Goal: Transaction & Acquisition: Purchase product/service

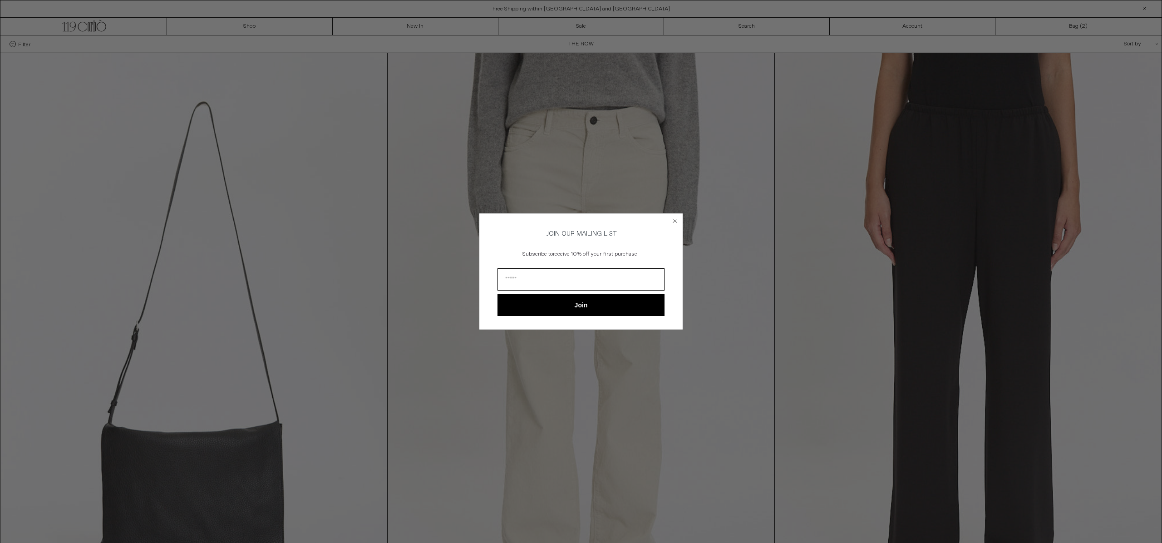
click at [675, 220] on circle "Close dialog" at bounding box center [675, 220] width 9 height 9
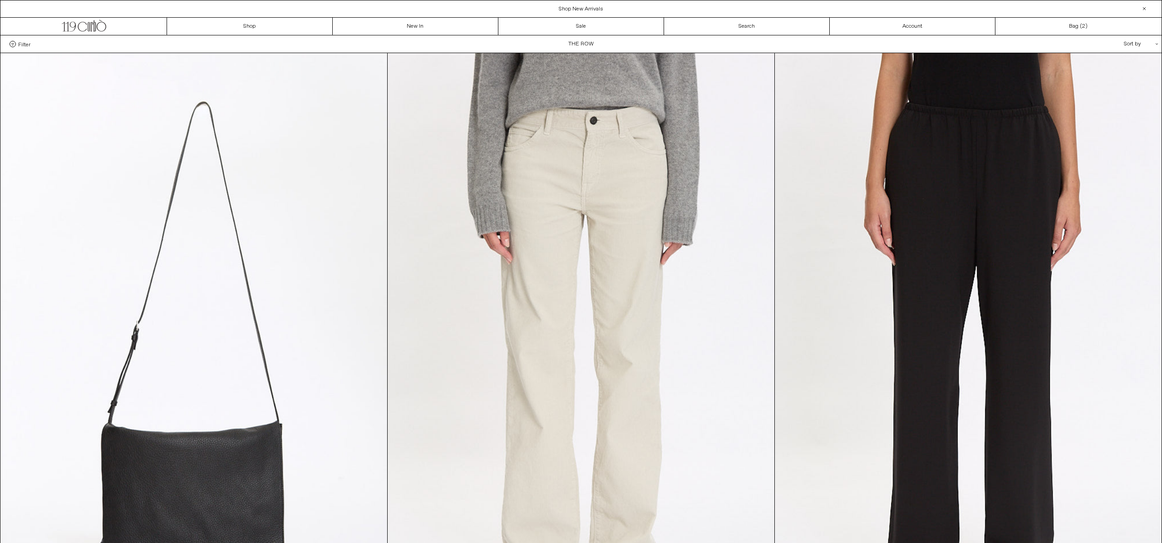
click at [583, 47] on div "Filter Designer .cls-1{fill:#231f20} The Row Categories .cls-1{fill:#231f20} Si…" at bounding box center [580, 43] width 1161 height 17
click at [1128, 43] on div "Sort by .cls-1{fill:#231f20}" at bounding box center [1111, 43] width 82 height 17
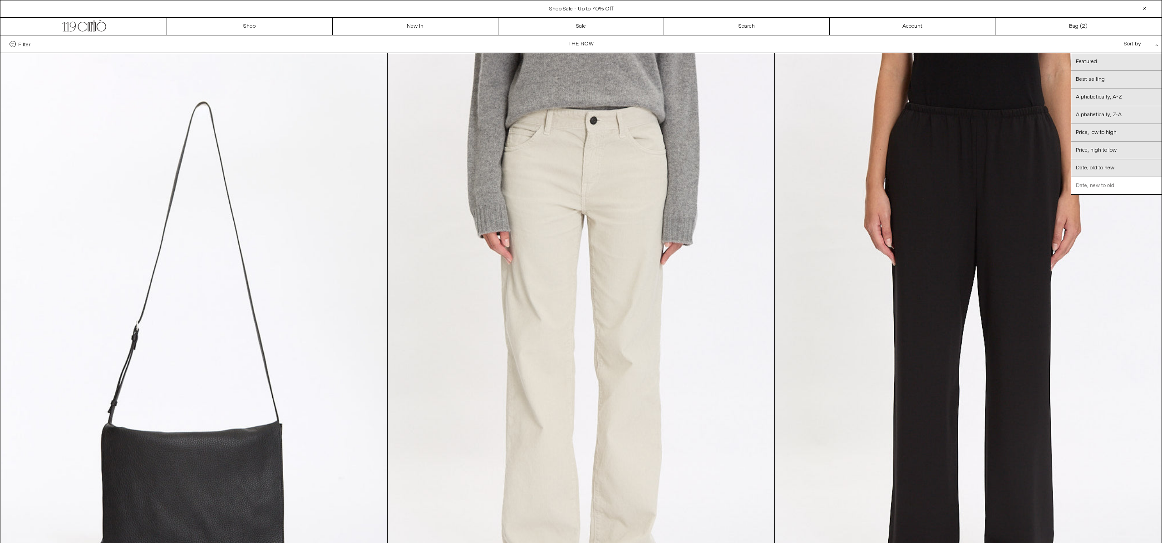
click at [1111, 185] on link "Date, new to old" at bounding box center [1116, 185] width 90 height 17
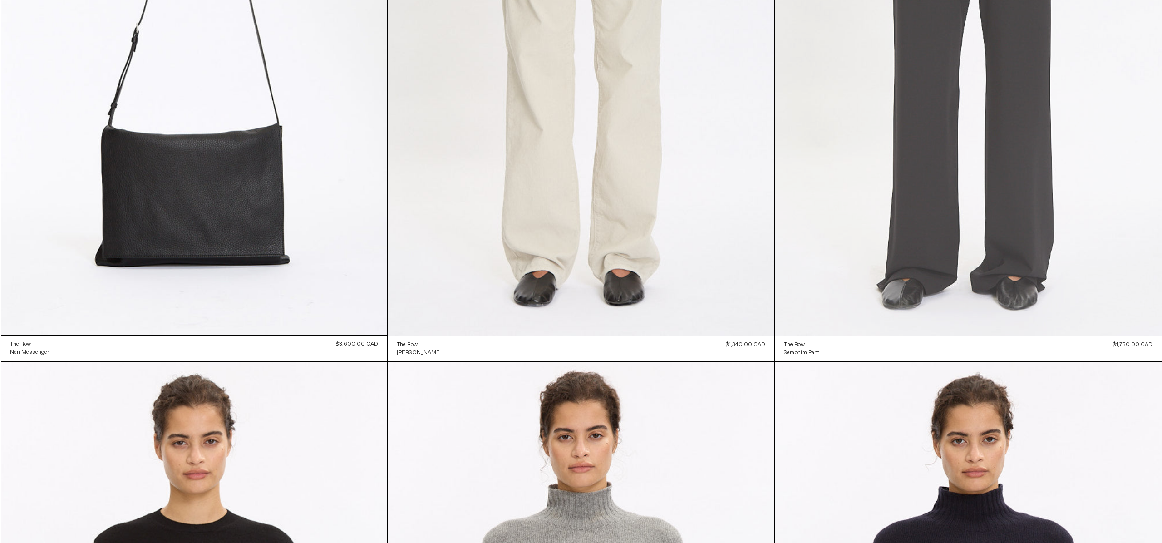
scroll to position [369, 0]
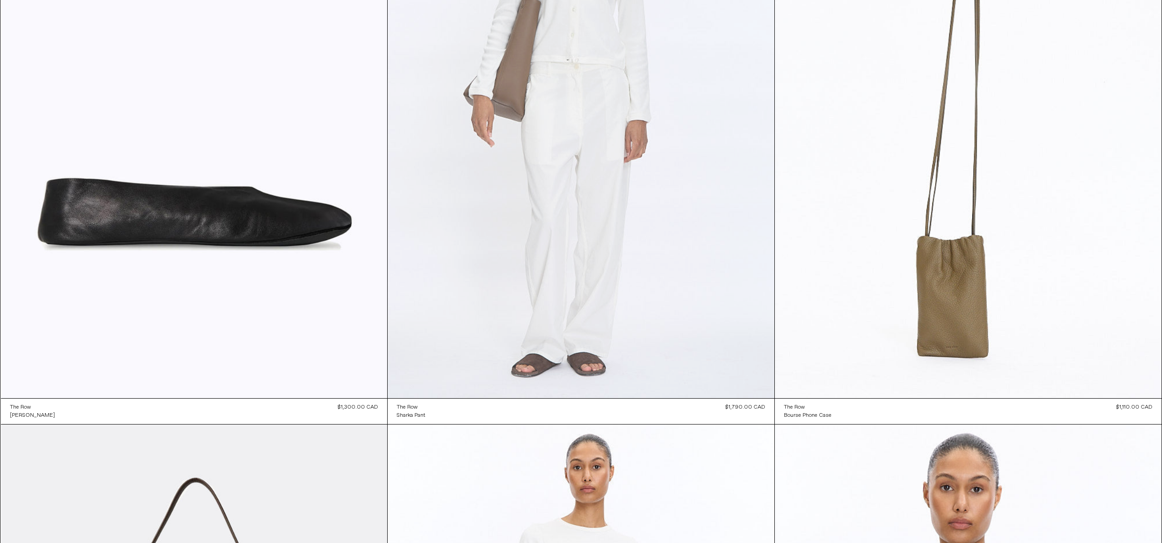
scroll to position [3368, 0]
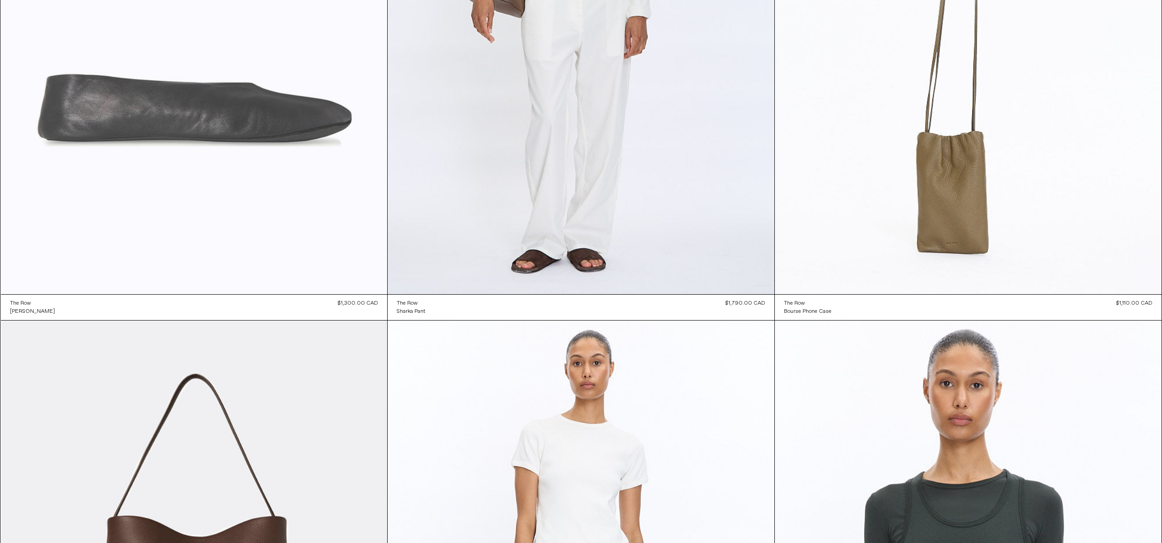
click at [322, 109] on at bounding box center [194, 4] width 387 height 579
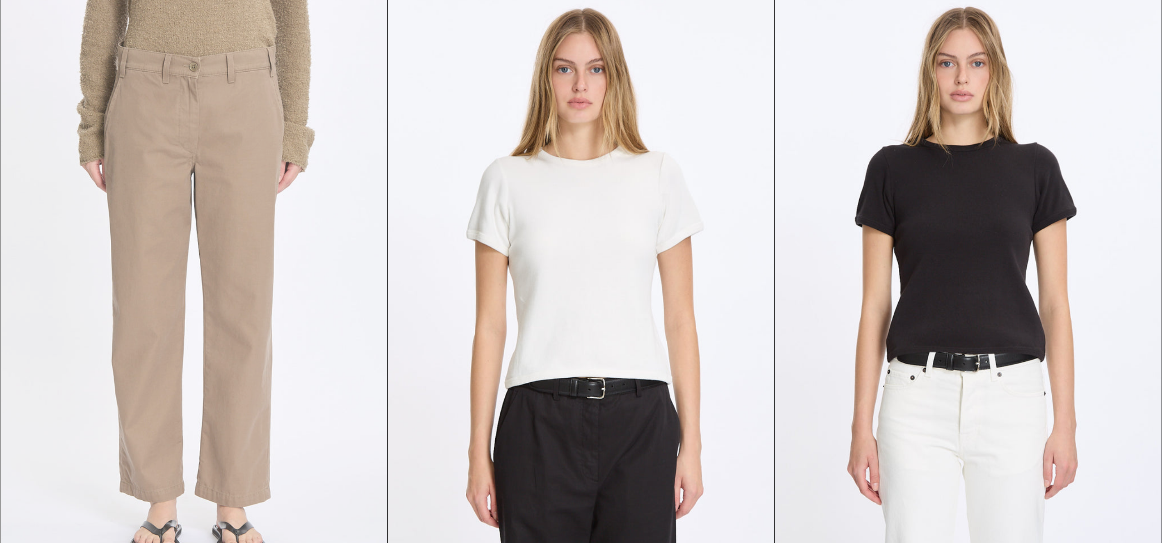
scroll to position [4906, 0]
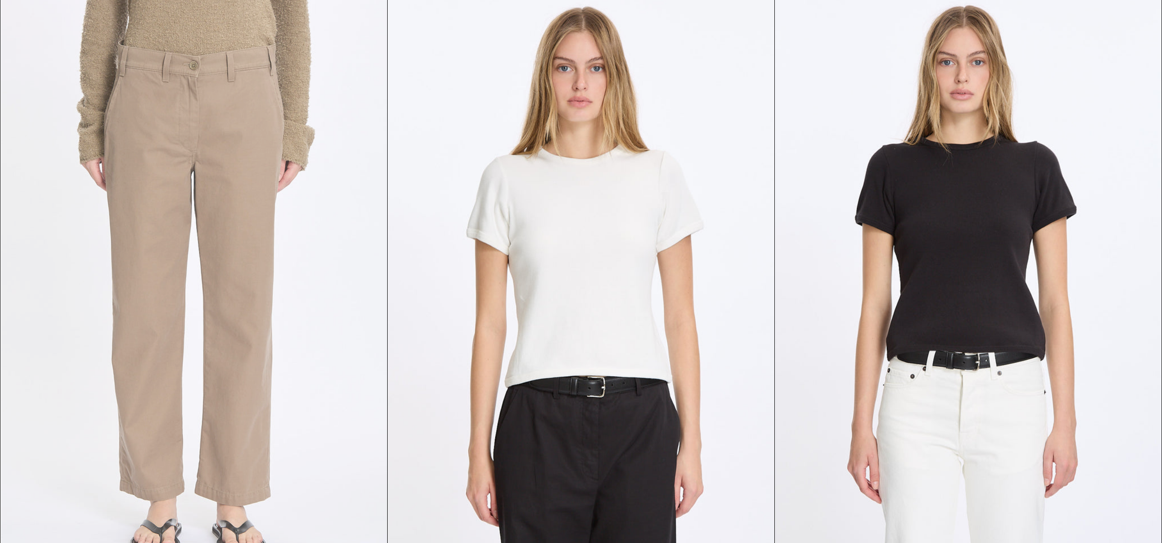
click at [246, 134] on at bounding box center [194, 284] width 387 height 579
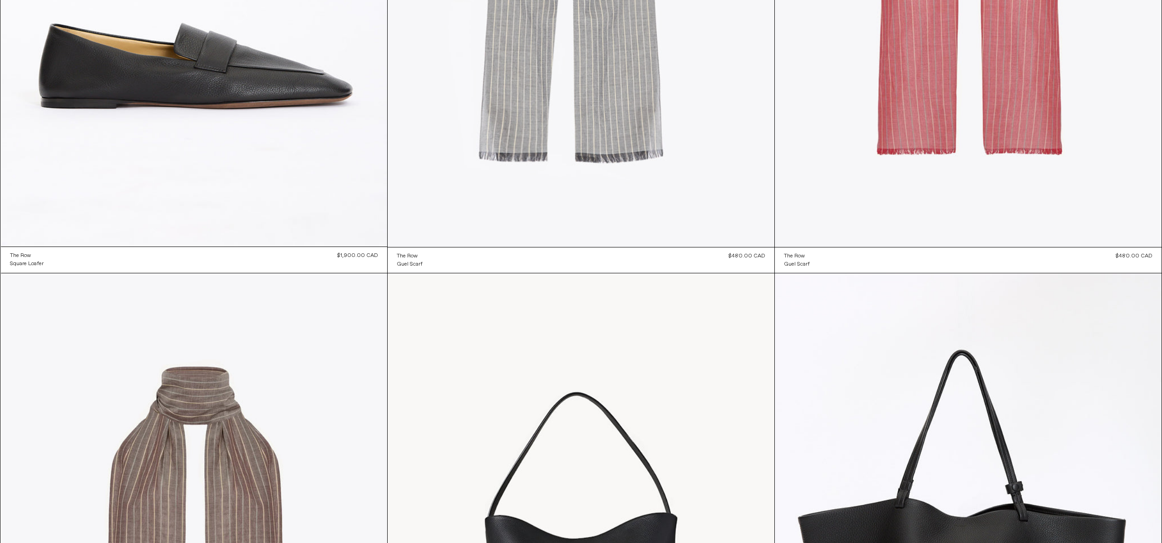
scroll to position [7668, 0]
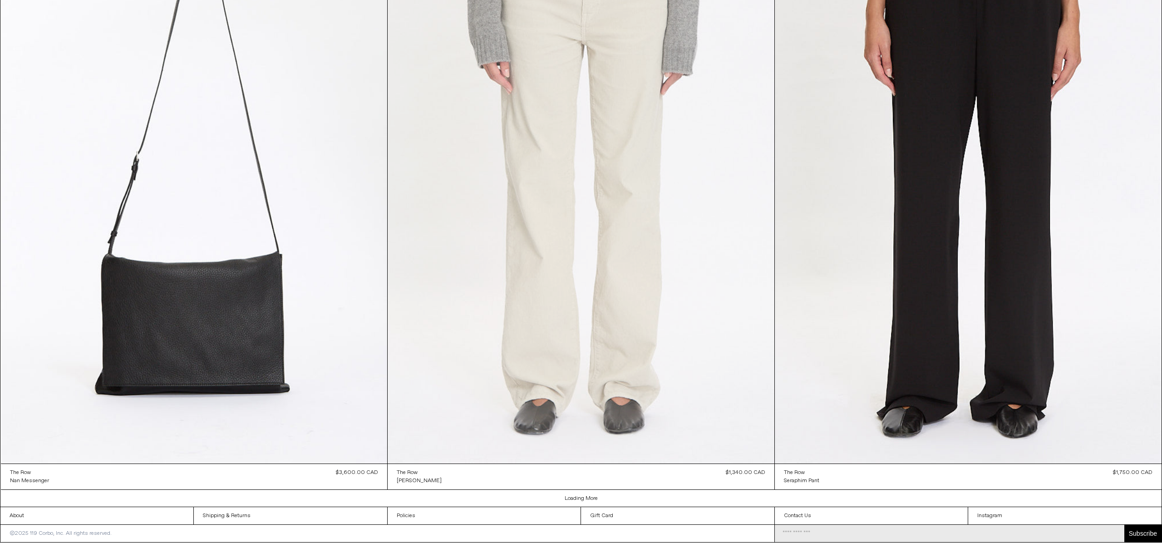
scroll to position [1636, 0]
